Goal: Information Seeking & Learning: Learn about a topic

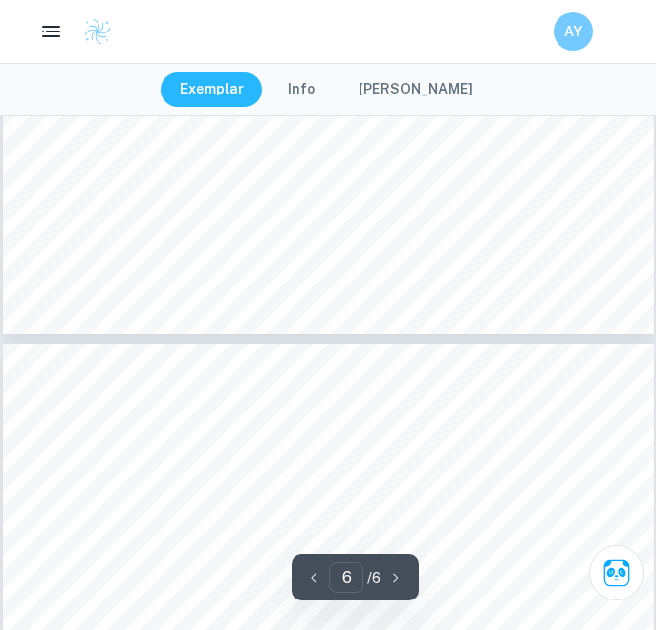
type input "5"
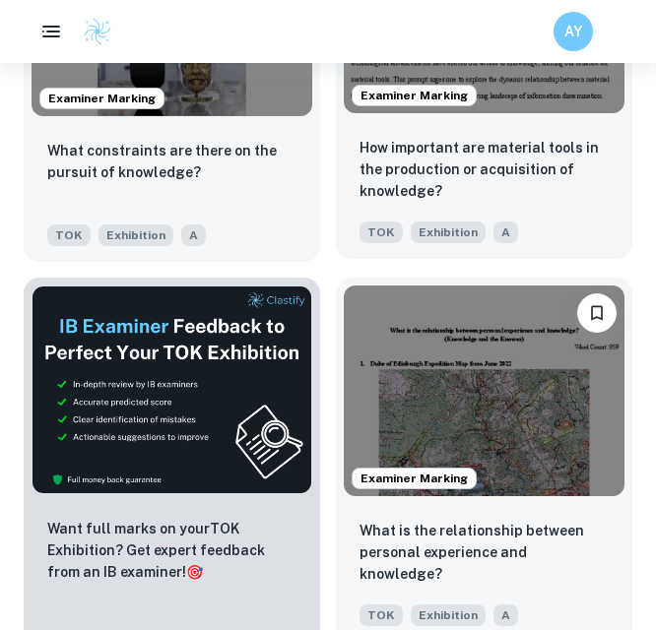
scroll to position [886, 0]
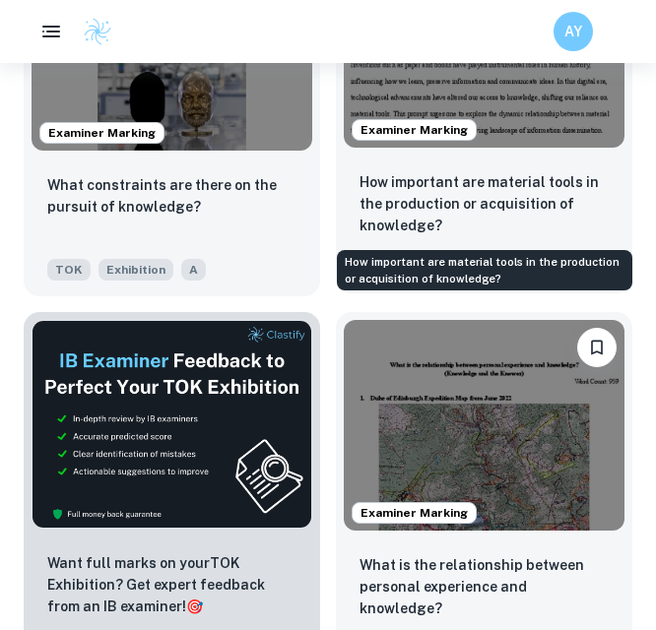
click at [438, 184] on p "How important are material tools in the production or acquisition of knowledge?" at bounding box center [483, 203] width 249 height 65
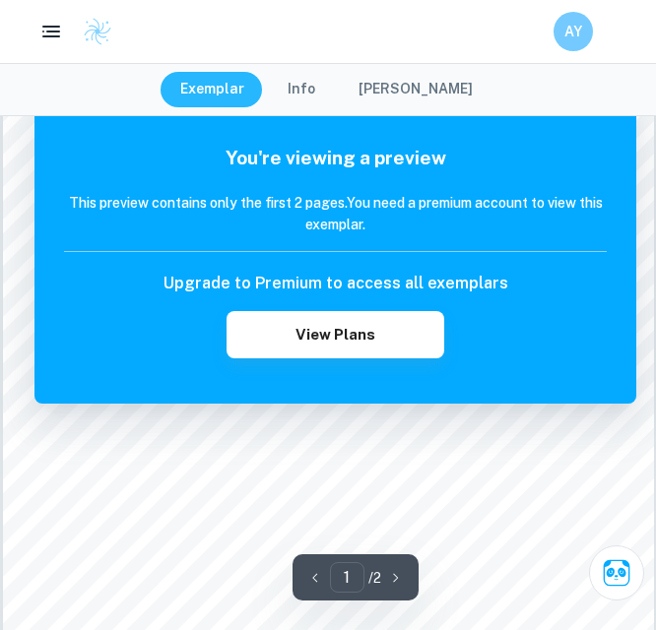
scroll to position [197, 0]
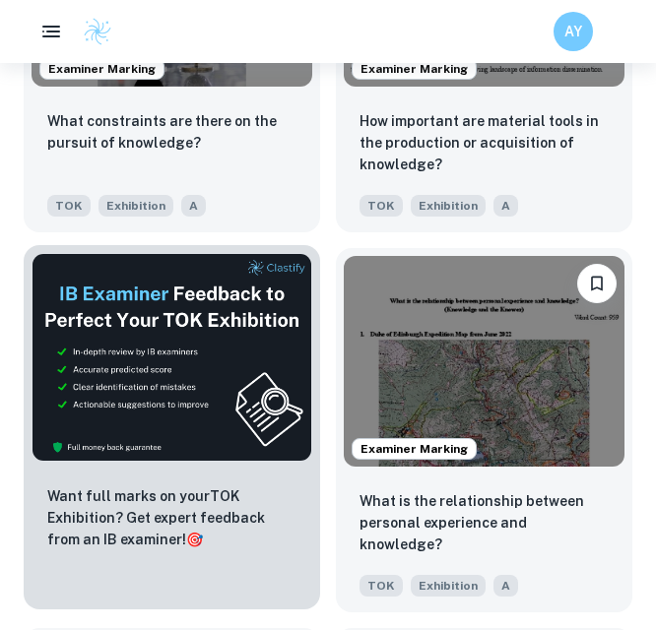
scroll to position [984, 0]
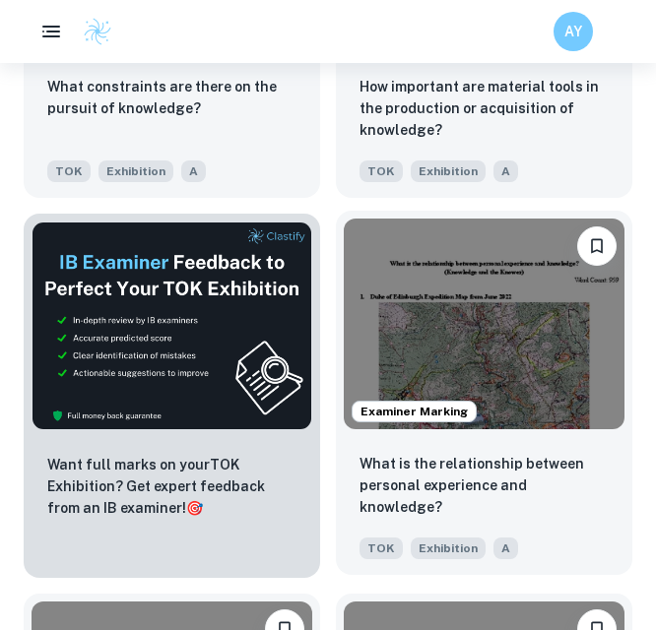
click at [409, 331] on img at bounding box center [484, 324] width 281 height 211
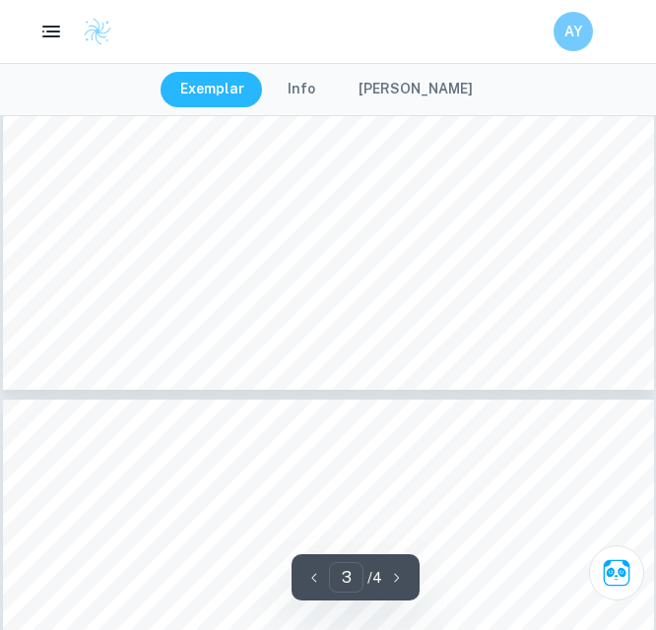
type input "4"
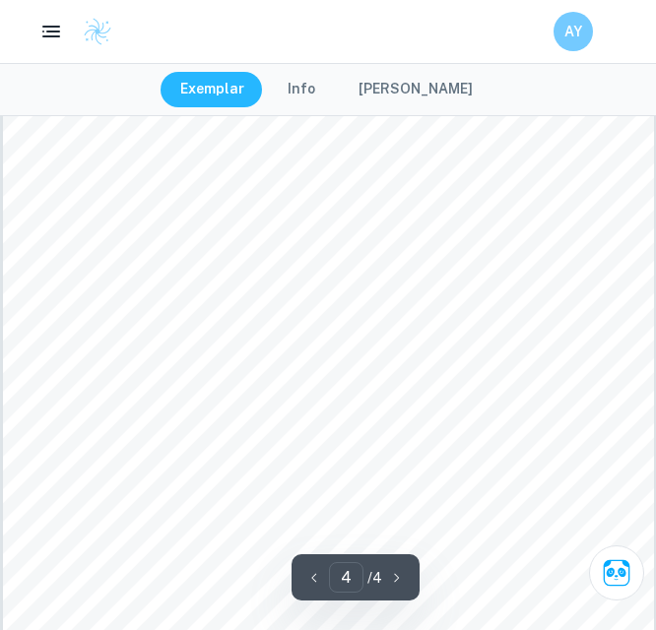
scroll to position [2854, 0]
